Goal: Information Seeking & Learning: Learn about a topic

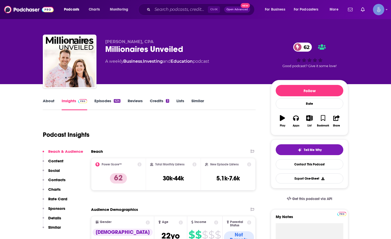
click at [174, 5] on div "Ctrl K Open Advanced New" at bounding box center [196, 10] width 116 height 12
click at [173, 11] on input "Search podcasts, credits, & more..." at bounding box center [179, 9] width 55 height 8
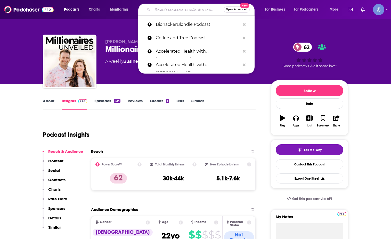
paste input "wise athletes podcast"
type input "wise athletes podcast"
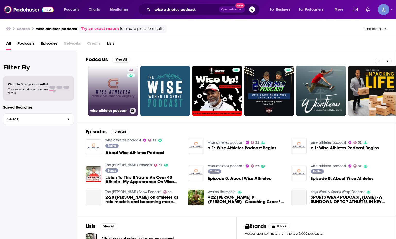
click at [111, 76] on link "32 wise athletes podcast" at bounding box center [113, 91] width 50 height 50
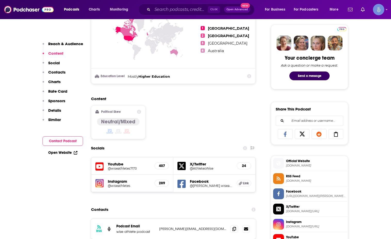
scroll to position [241, 0]
click at [131, 167] on h5 "@wiseathletes7173" at bounding box center [129, 169] width 43 height 4
